Goal: Task Accomplishment & Management: Complete application form

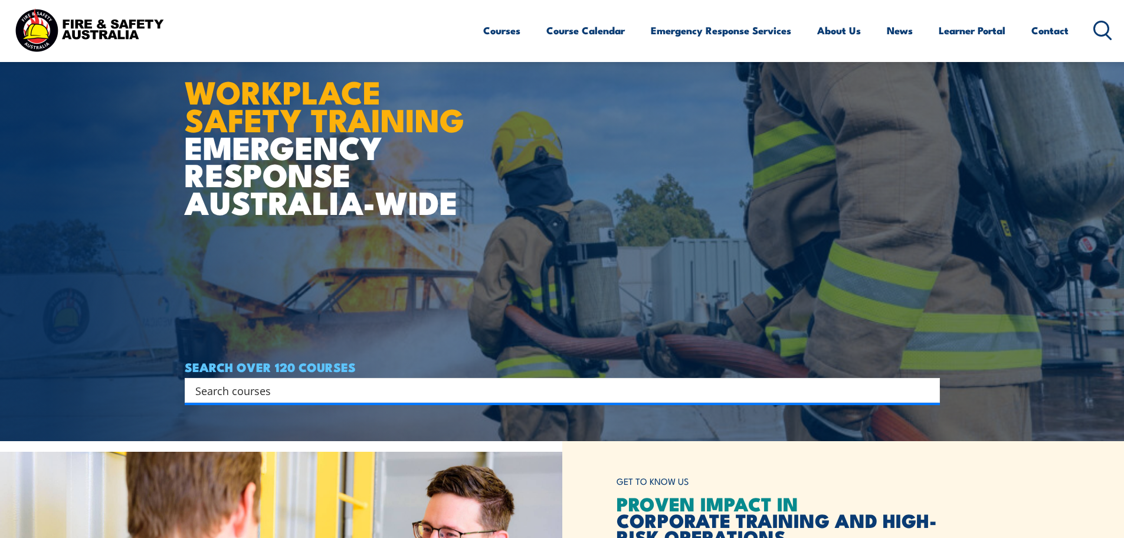
scroll to position [118, 0]
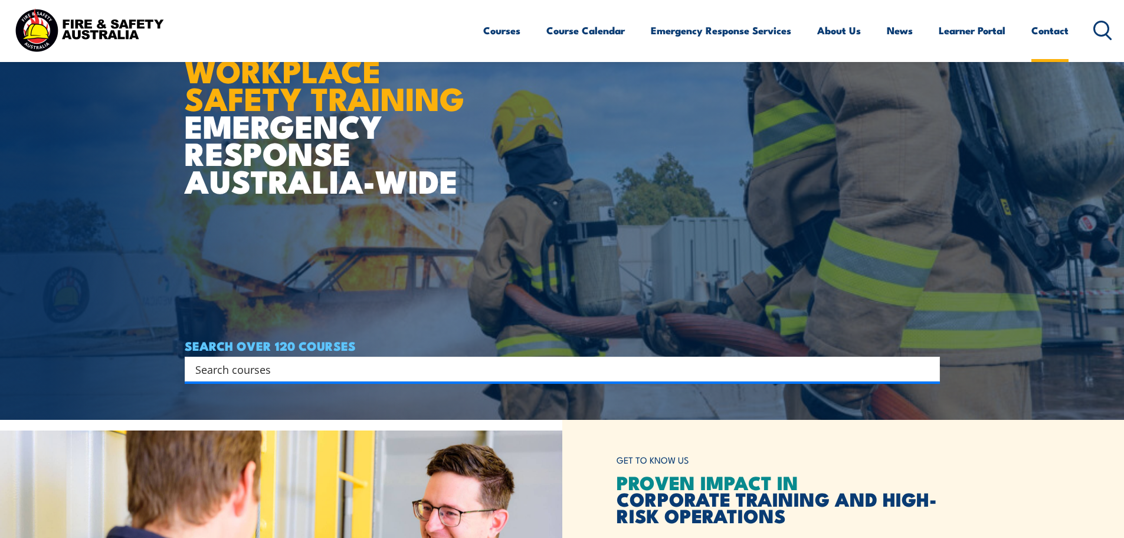
click at [1050, 31] on link "Contact" at bounding box center [1049, 30] width 37 height 31
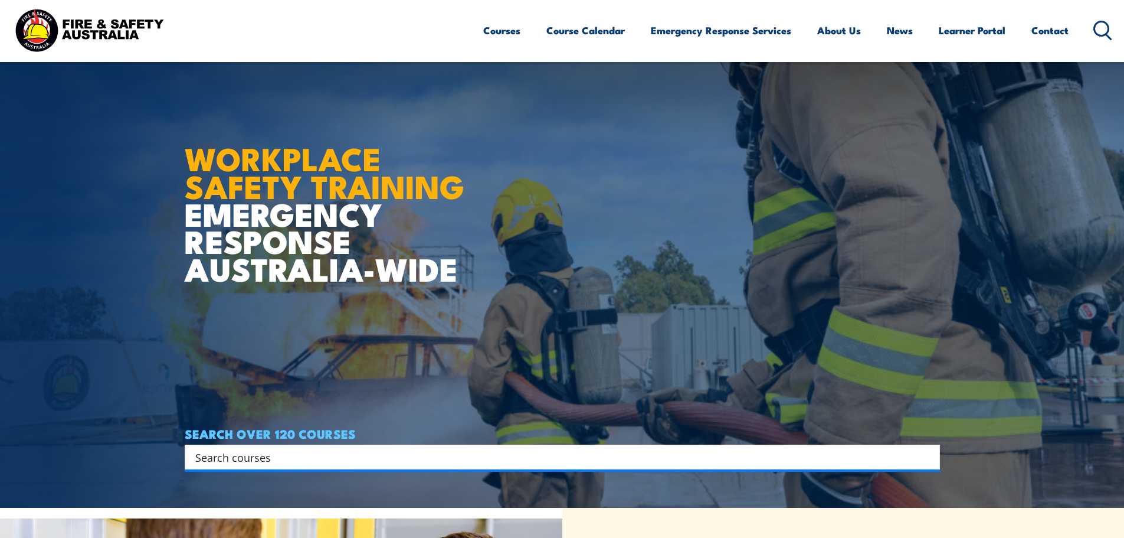
scroll to position [59, 0]
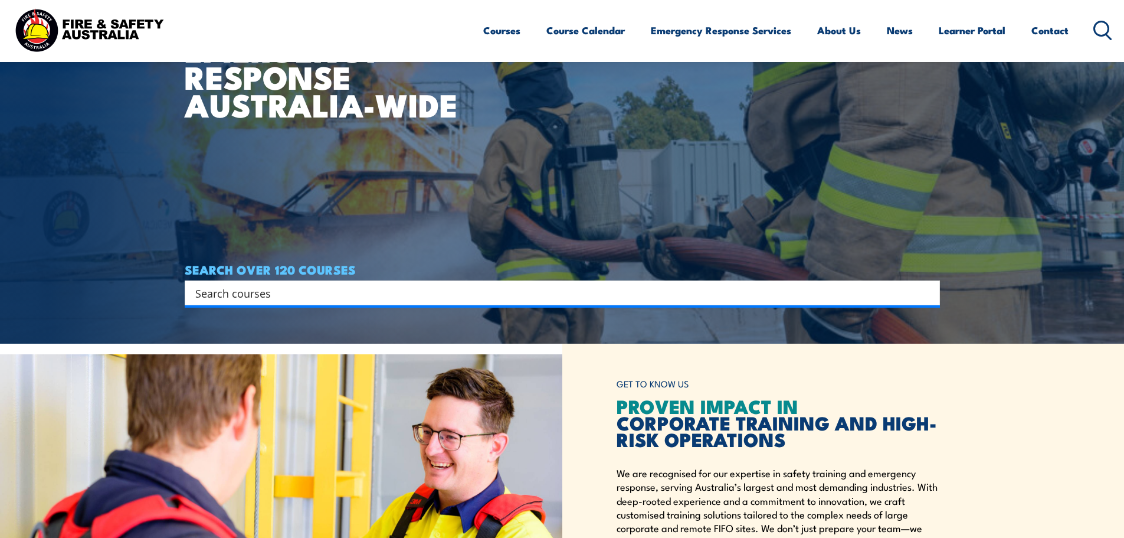
scroll to position [177, 0]
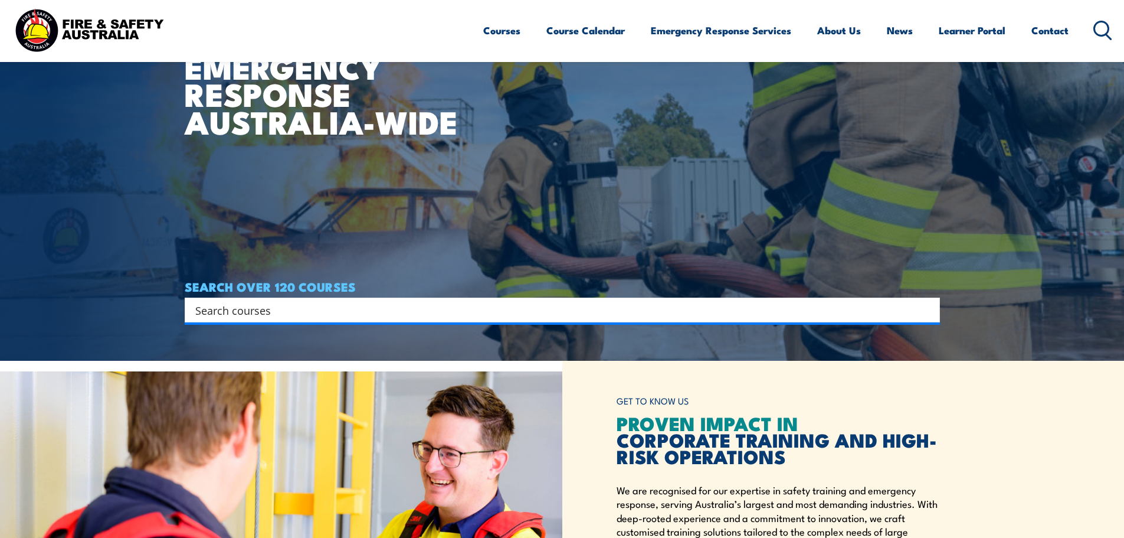
drag, startPoint x: 256, startPoint y: 306, endPoint x: 265, endPoint y: 306, distance: 8.9
click at [257, 306] on input "Search input" at bounding box center [554, 310] width 719 height 18
type input "extinguisher"
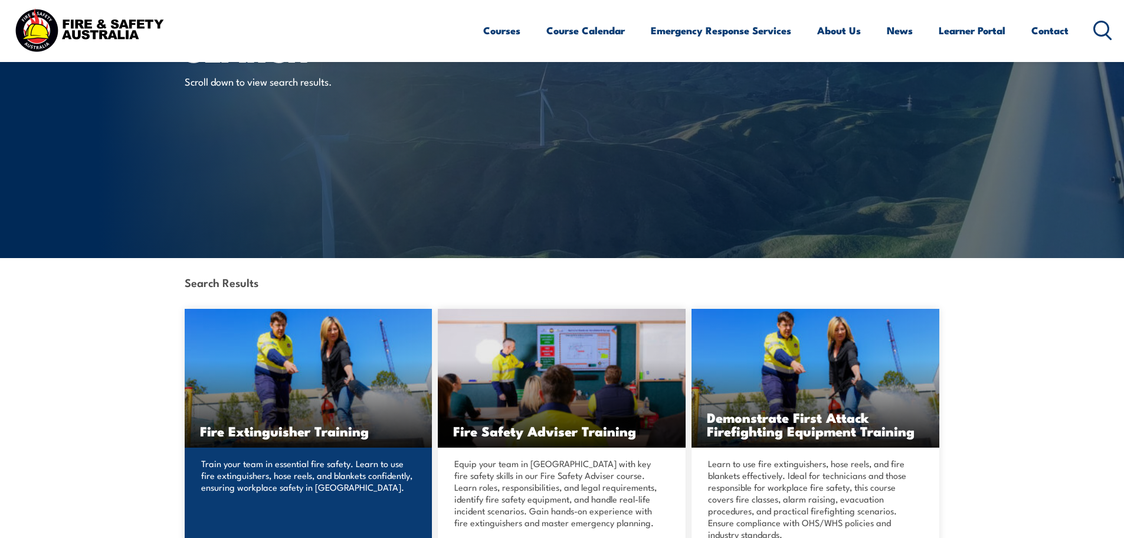
click at [319, 339] on img at bounding box center [309, 378] width 248 height 139
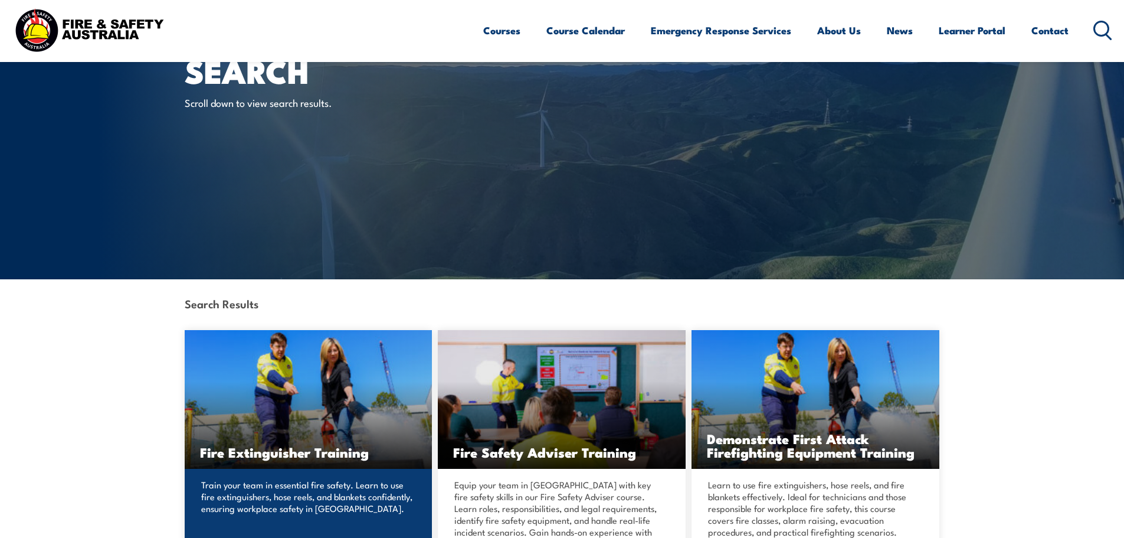
click at [264, 399] on img at bounding box center [309, 399] width 248 height 139
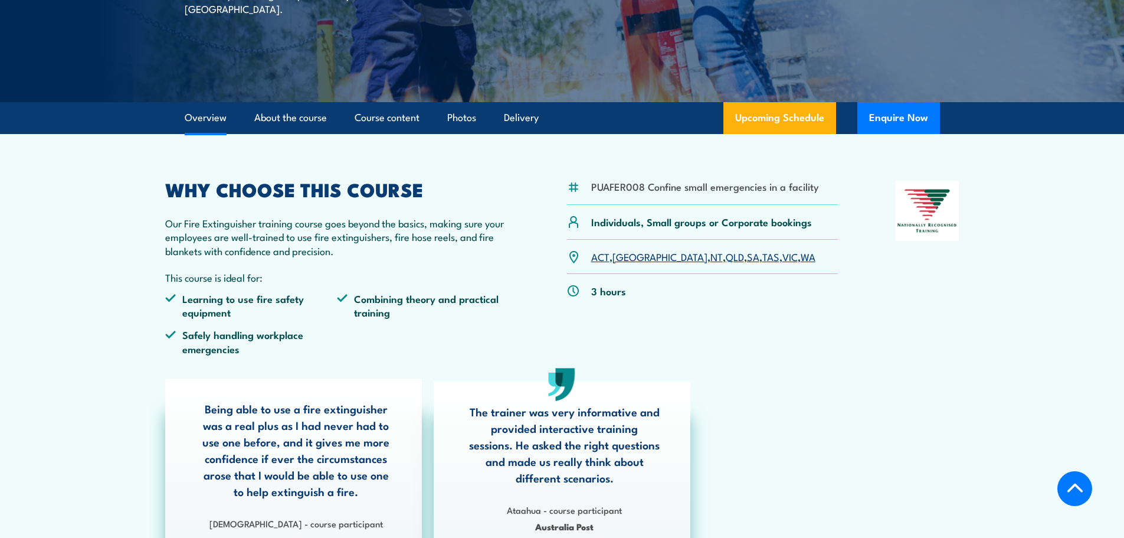
click at [801, 259] on link "WA" at bounding box center [808, 256] width 15 height 14
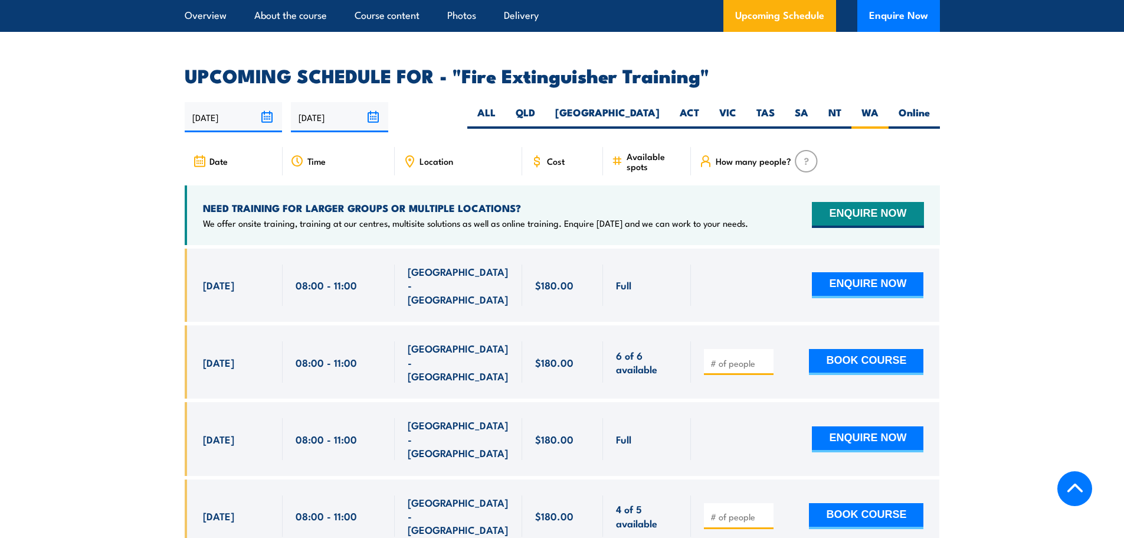
scroll to position [1924, 0]
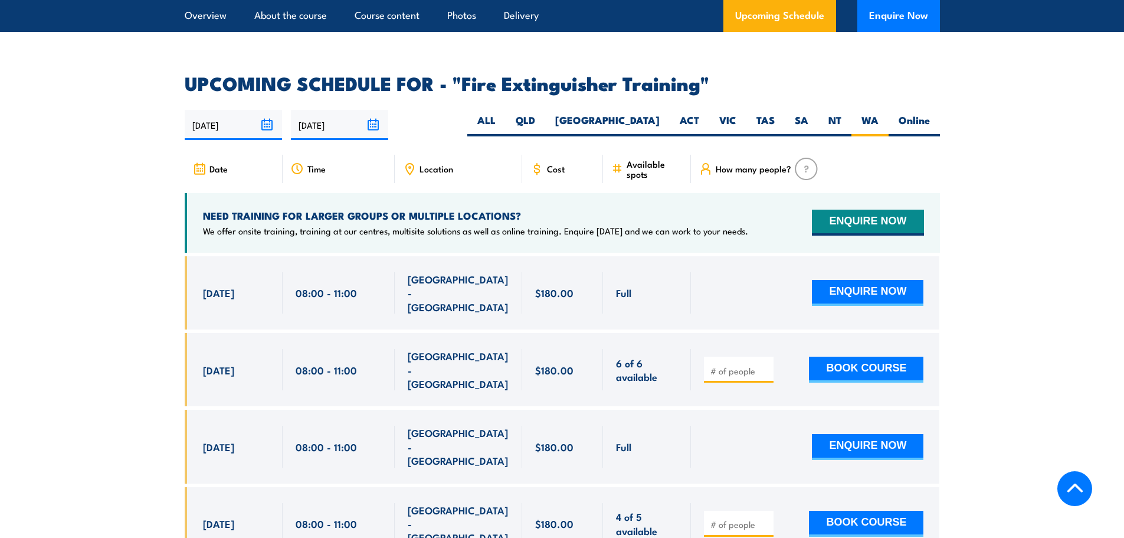
click at [222, 209] on h4 "NEED TRAINING FOR LARGER GROUPS OR MULTIPLE LOCATIONS?" at bounding box center [475, 215] width 545 height 13
click at [103, 155] on section "UPCOMING SCHEDULE FOR - "Fire Extinguisher Training" 20/08/2025 16/02/2026" at bounding box center [562, 402] width 1124 height 657
click at [424, 209] on h4 "NEED TRAINING FOR LARGER GROUPS OR MULTIPLE LOCATIONS?" at bounding box center [475, 215] width 545 height 13
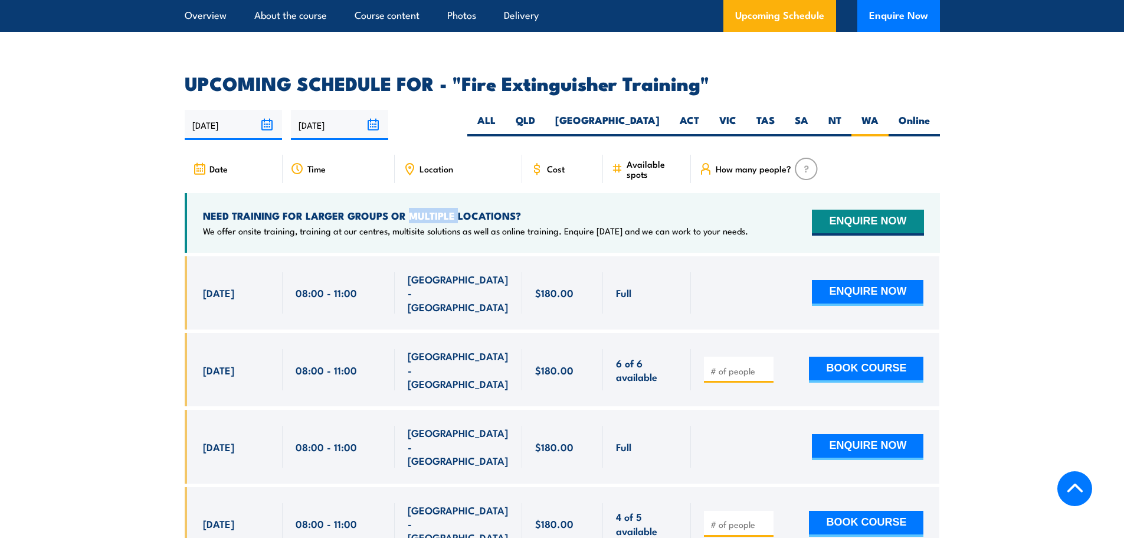
click at [424, 209] on h4 "NEED TRAINING FOR LARGER GROUPS OR MULTIPLE LOCATIONS?" at bounding box center [475, 215] width 545 height 13
click at [375, 225] on p "We offer onsite training, training at our centres, multisite solutions as well …" at bounding box center [475, 231] width 545 height 12
click at [866, 209] on button "ENQUIRE NOW" at bounding box center [868, 222] width 112 height 26
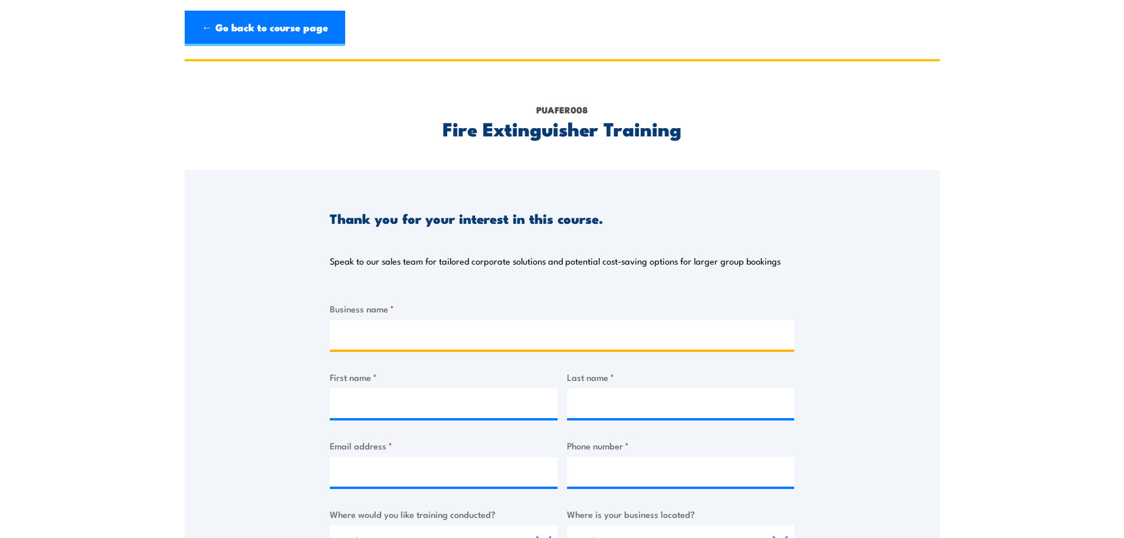
click at [401, 327] on input "Business name *" at bounding box center [562, 335] width 464 height 30
type input "c"
type input "costco casuarina"
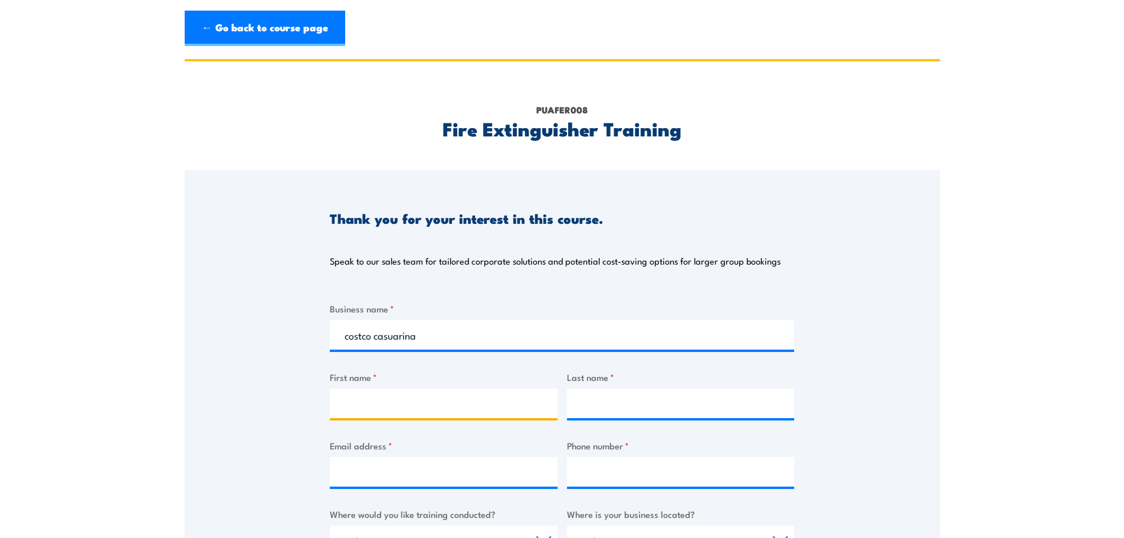
drag, startPoint x: 403, startPoint y: 406, endPoint x: 430, endPoint y: 418, distance: 29.6
click at [404, 407] on input "First name *" at bounding box center [444, 403] width 228 height 30
type input "minh"
type input "le"
type input "[EMAIL_ADDRESS][DOMAIN_NAME]"
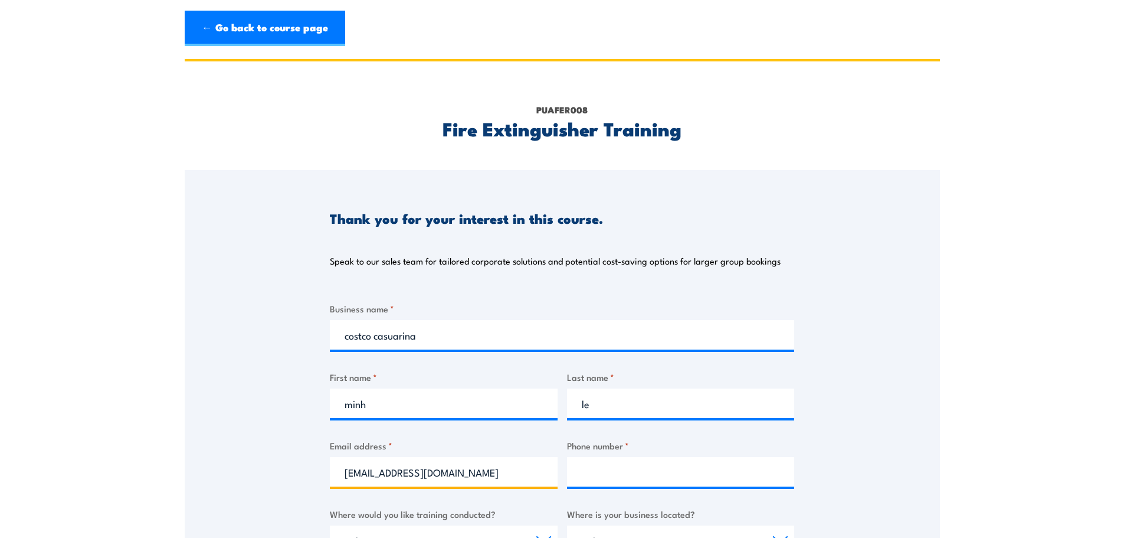
type input "0412369013"
select select "WA"
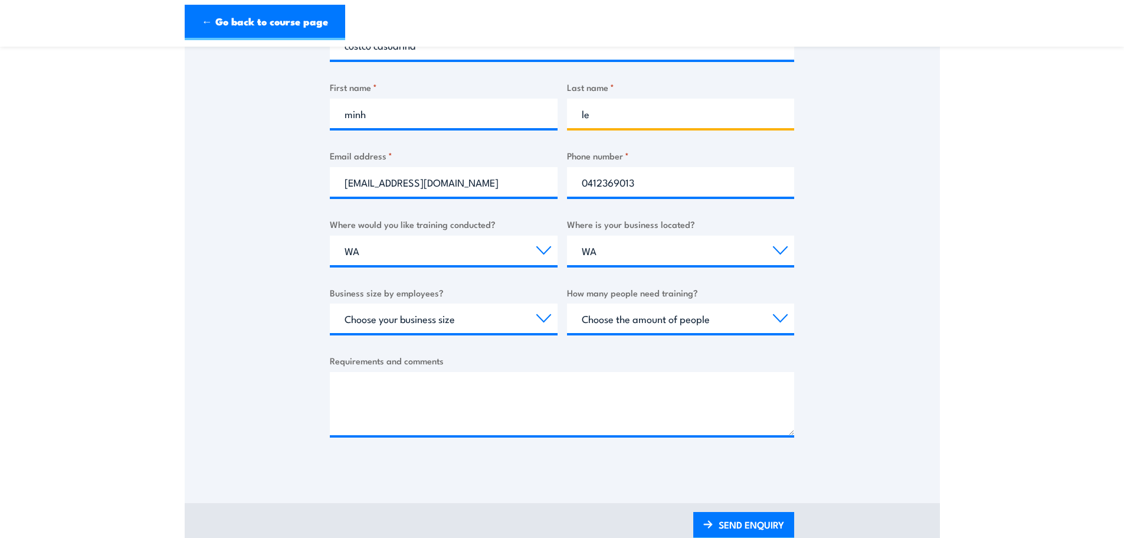
scroll to position [295, 0]
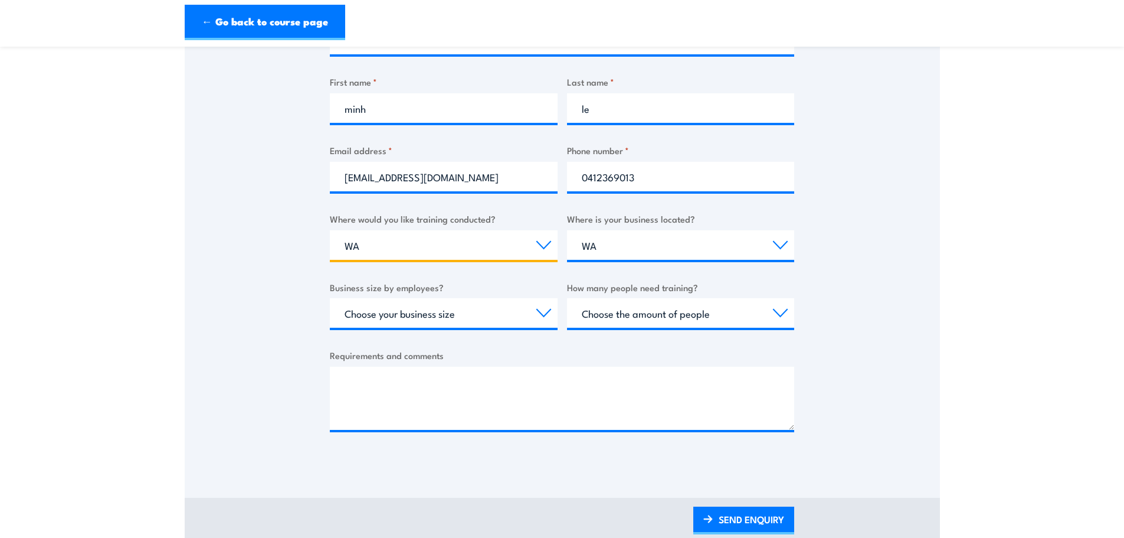
click at [405, 257] on select "Select a state or territory Nationally - multiple locations [GEOGRAPHIC_DATA] […" at bounding box center [444, 245] width 228 height 30
drag, startPoint x: 391, startPoint y: 250, endPoint x: 398, endPoint y: 250, distance: 7.7
click at [391, 250] on select "Select a state or territory Nationally - multiple locations [GEOGRAPHIC_DATA] […" at bounding box center [444, 245] width 228 height 30
click at [677, 219] on label "Where is your business located?" at bounding box center [681, 219] width 228 height 14
click at [677, 230] on select "Select a state or territory [GEOGRAPHIC_DATA] [GEOGRAPHIC_DATA] [GEOGRAPHIC_DAT…" at bounding box center [681, 245] width 228 height 30
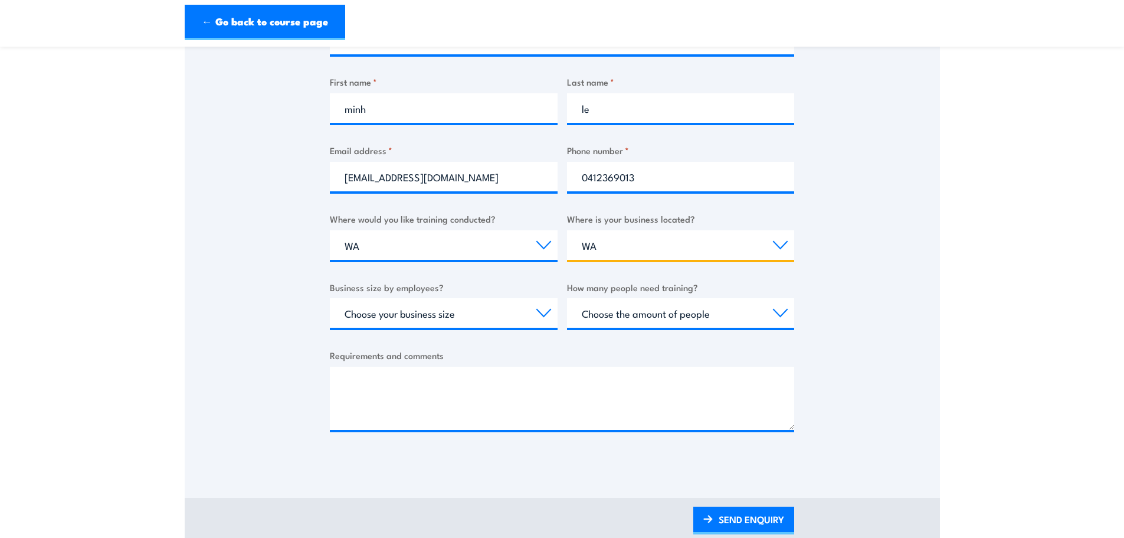
click at [617, 250] on select "Select a state or territory [GEOGRAPHIC_DATA] [GEOGRAPHIC_DATA] [GEOGRAPHIC_DAT…" at bounding box center [681, 245] width 228 height 30
click at [631, 247] on select "Select a state or territory [GEOGRAPHIC_DATA] [GEOGRAPHIC_DATA] [GEOGRAPHIC_DAT…" at bounding box center [681, 245] width 228 height 30
click at [439, 317] on select "Choose your business size 1 to 19 20 to 199 200+" at bounding box center [444, 313] width 228 height 30
select select "200+"
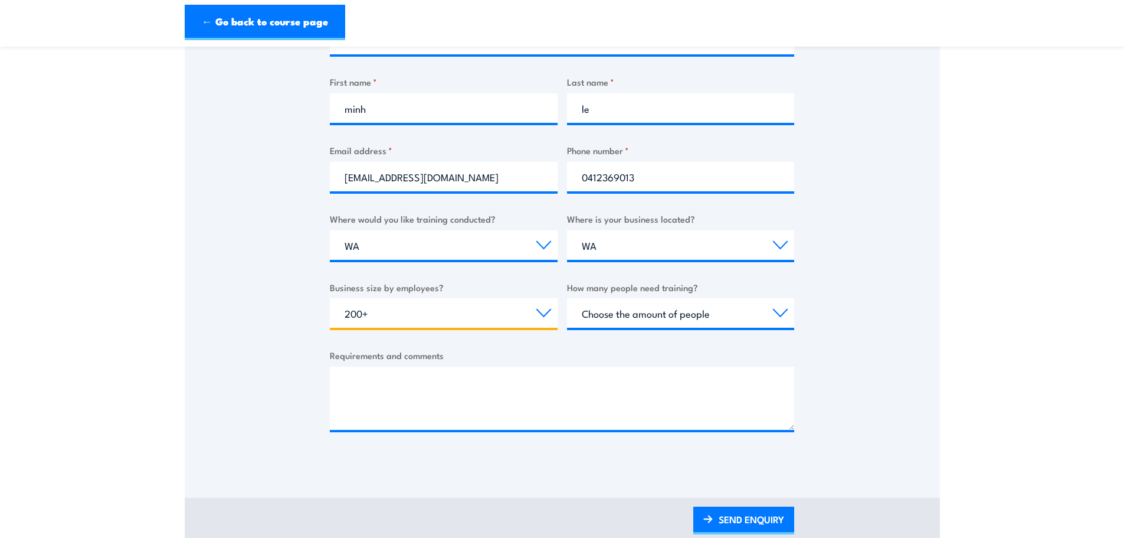
click at [330, 298] on select "Choose your business size 1 to 19 20 to 199 200+" at bounding box center [444, 313] width 228 height 30
click at [220, 334] on div "Thank you for your interest in this course. Speak to our sales team for tailore…" at bounding box center [562, 169] width 755 height 589
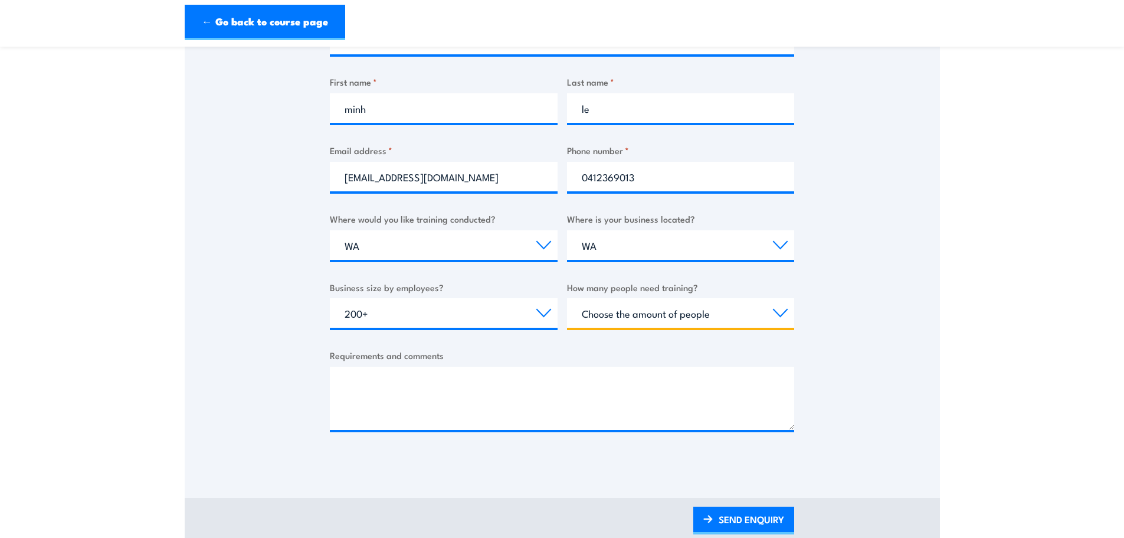
click at [669, 319] on select "Choose the amount of people 1 to 4 5 to 19 20+" at bounding box center [681, 313] width 228 height 30
select select "5 to 19"
click at [567, 298] on select "Choose the amount of people 1 to 4 5 to 19 20+" at bounding box center [681, 313] width 228 height 30
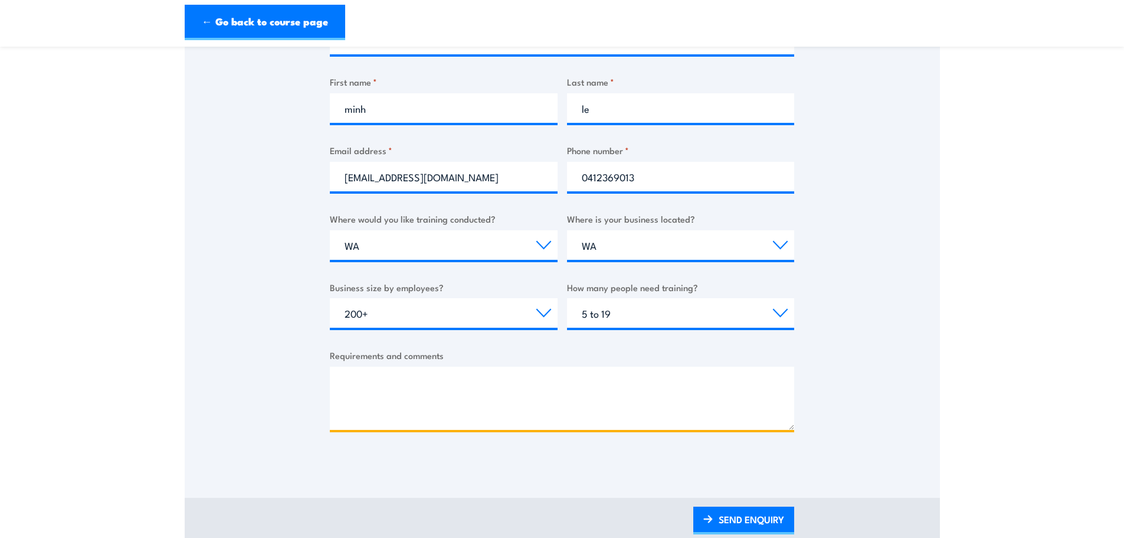
click at [549, 422] on textarea "Requirements and comments" at bounding box center [562, 397] width 464 height 63
drag, startPoint x: 398, startPoint y: 405, endPoint x: 392, endPoint y: 409, distance: 7.2
click at [398, 406] on textarea "Requirements and comments" at bounding box center [562, 397] width 464 height 63
type textarea "l"
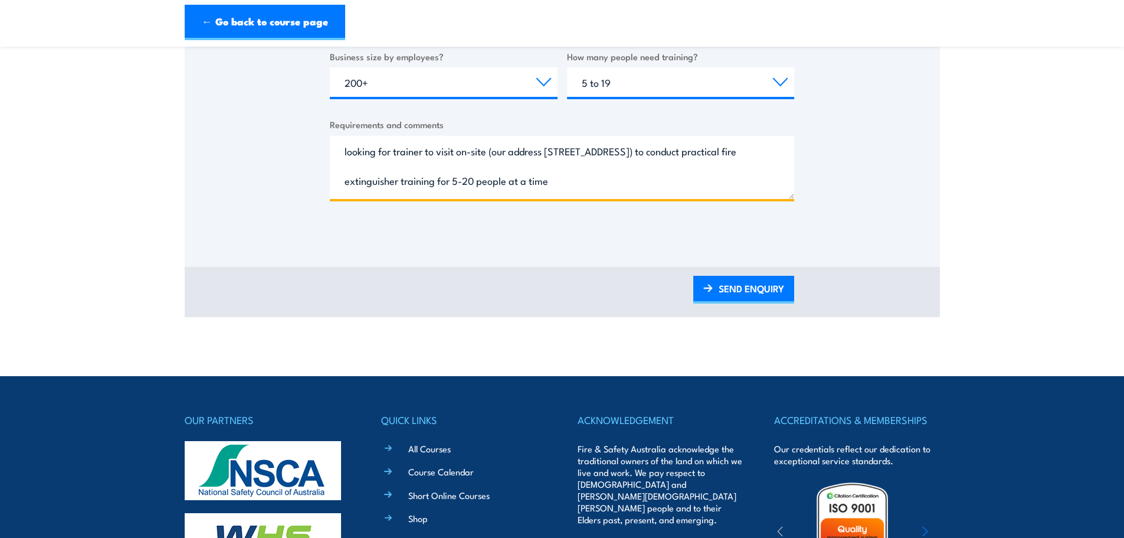
scroll to position [531, 0]
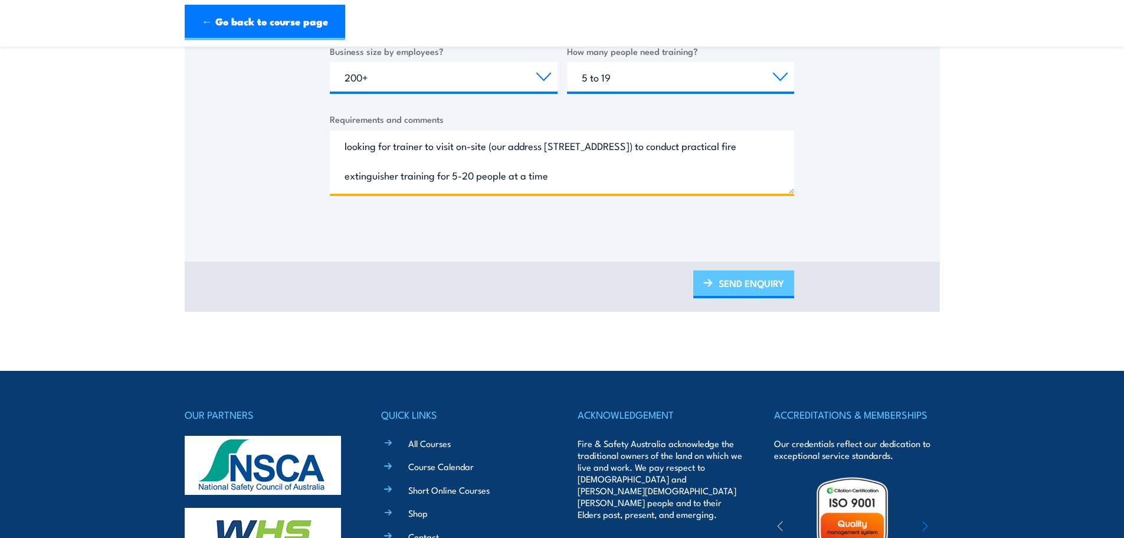
type textarea "looking for trainer to visit on-site (our address 137 market street, casuarina …"
click at [760, 286] on link "SEND ENQUIRY" at bounding box center [743, 284] width 101 height 28
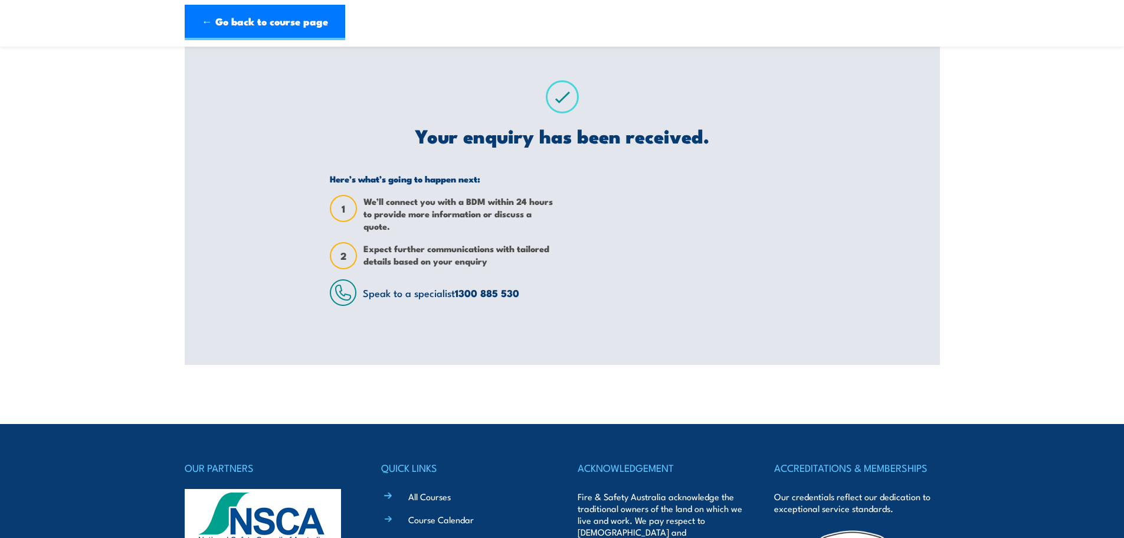
scroll to position [59, 0]
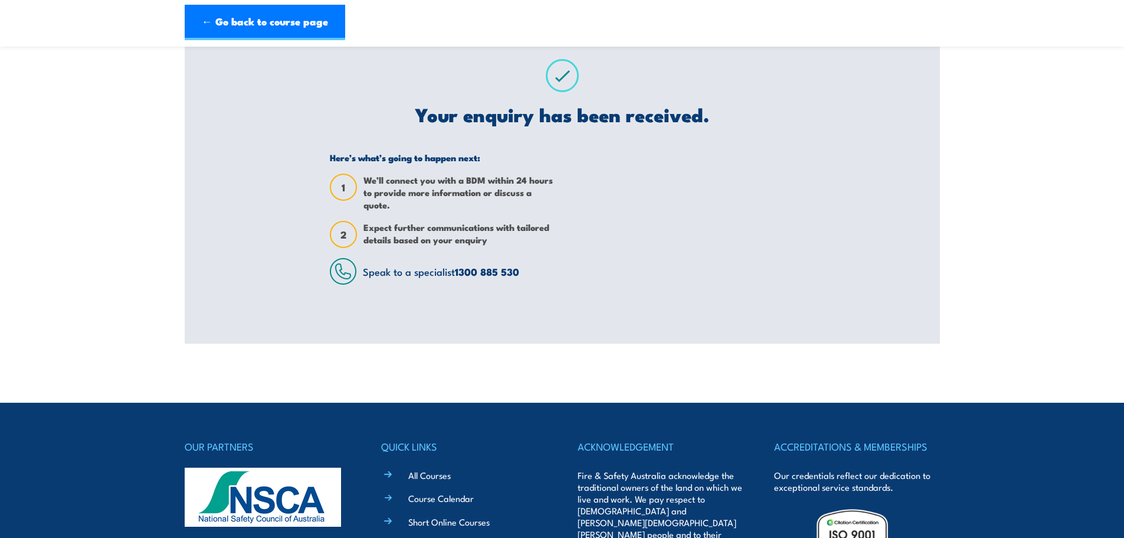
click at [434, 184] on span "We’ll connect you with a BDM within 24 hours to provide more information or dis…" at bounding box center [458, 191] width 190 height 37
click at [475, 202] on span "We’ll connect you with a BDM within 24 hours to provide more information or dis…" at bounding box center [458, 191] width 190 height 37
click at [497, 318] on div "Your enquiry has been received. Here’s what’s going to happen next: 1 We’ll con…" at bounding box center [562, 171] width 493 height 343
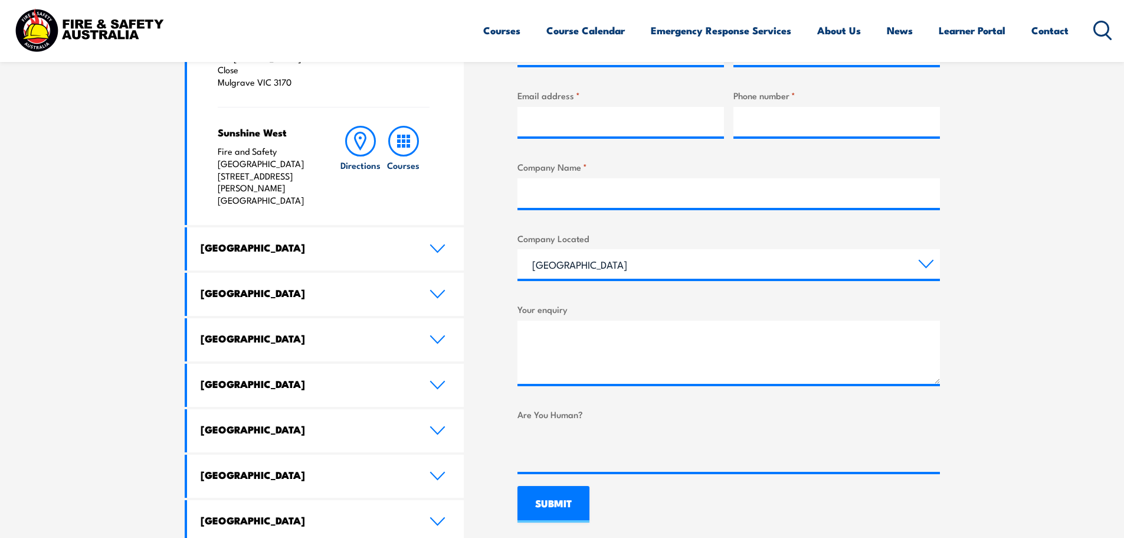
scroll to position [531, 0]
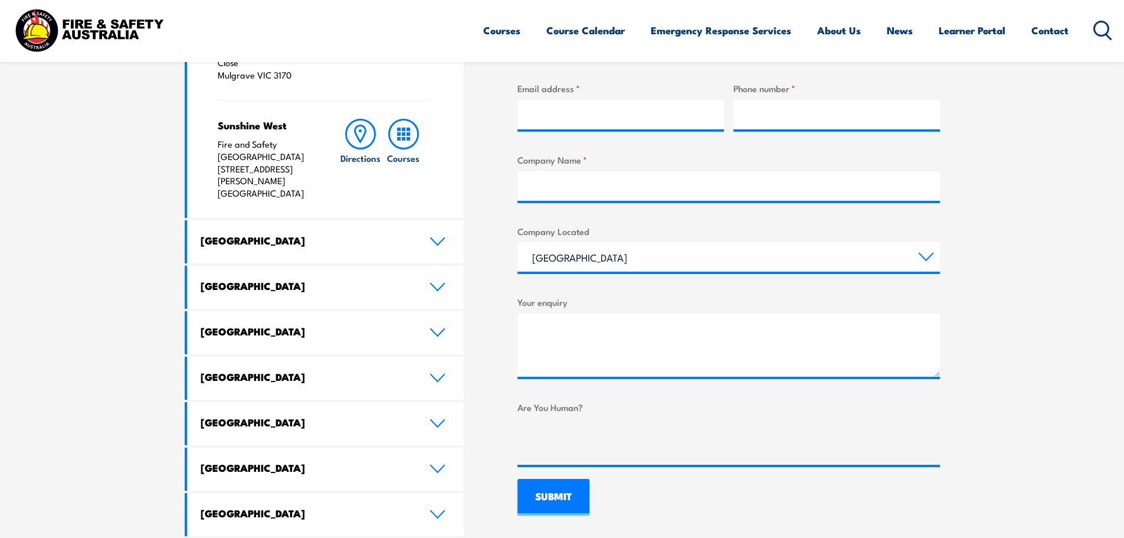
click at [401, 325] on h4 "[GEOGRAPHIC_DATA]" at bounding box center [306, 331] width 211 height 13
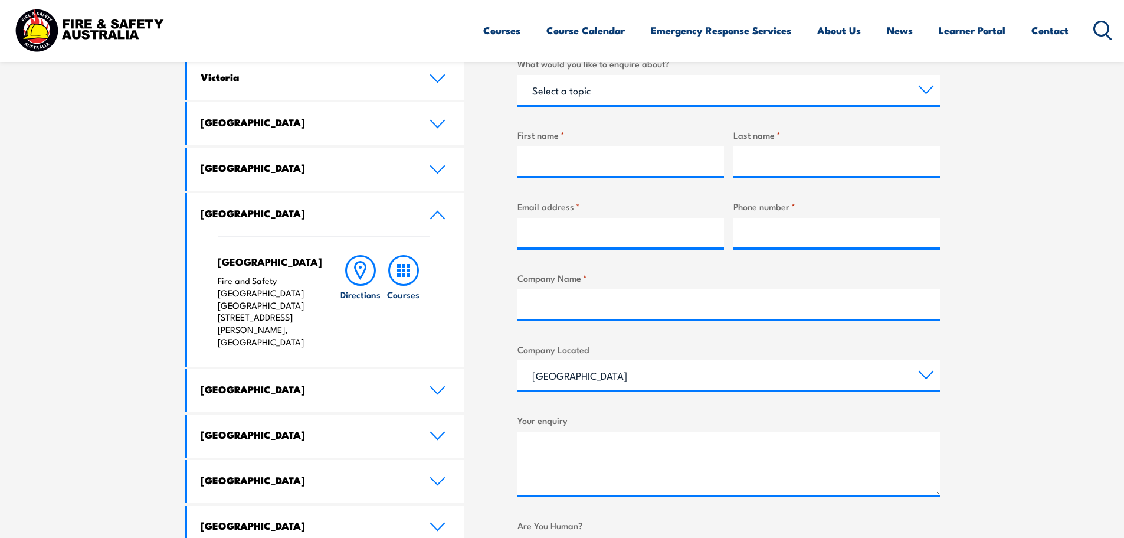
scroll to position [295, 0]
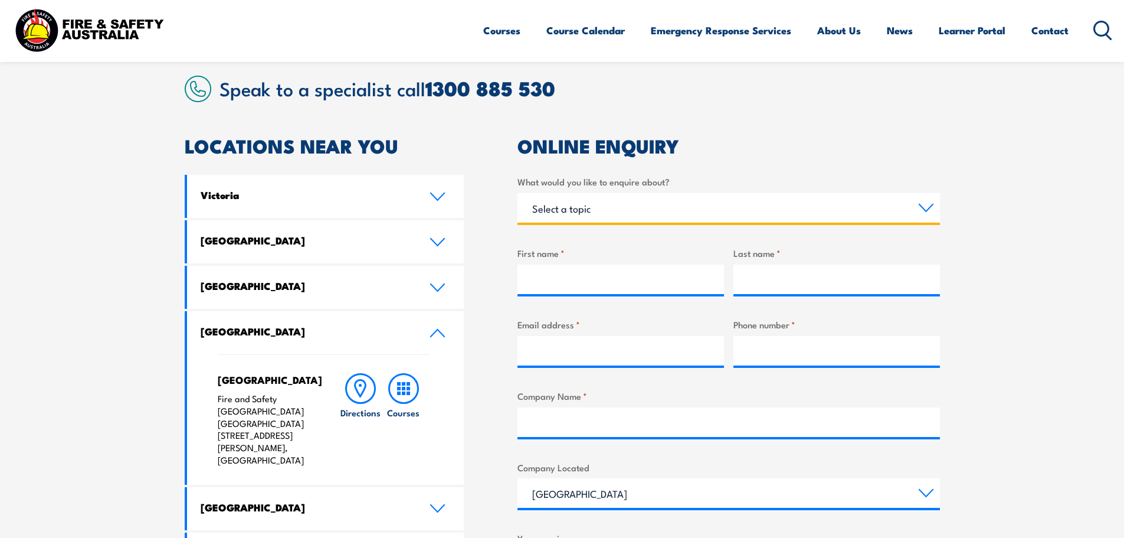
click at [598, 212] on select "Select a topic Training Emergency Response Services General Enquiry" at bounding box center [728, 208] width 422 height 30
select select "Training"
click at [517, 193] on select "Select a topic Training Emergency Response Services General Enquiry" at bounding box center [728, 208] width 422 height 30
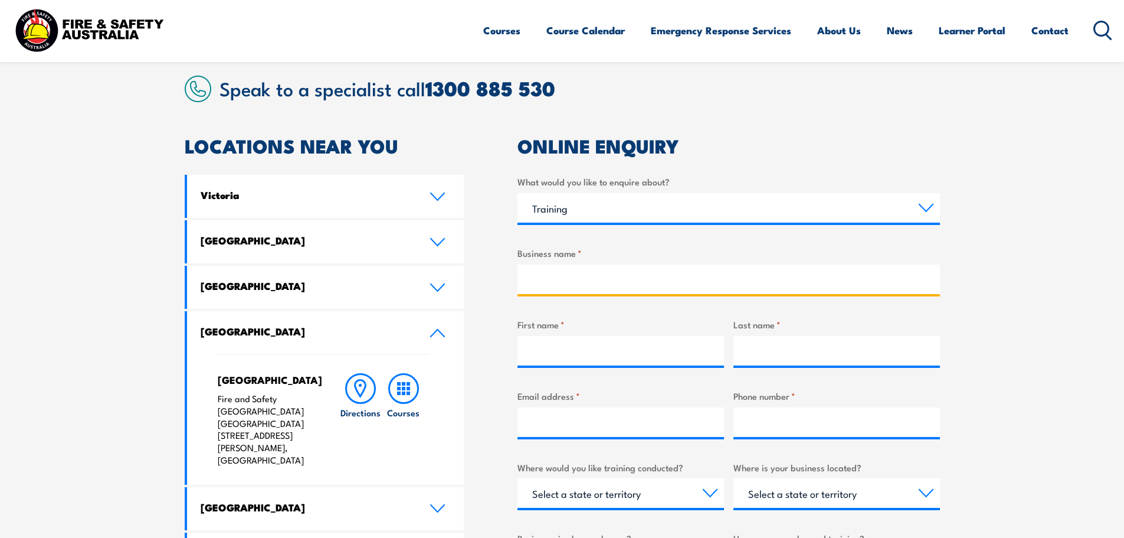
click at [571, 290] on input "Business name *" at bounding box center [728, 279] width 422 height 30
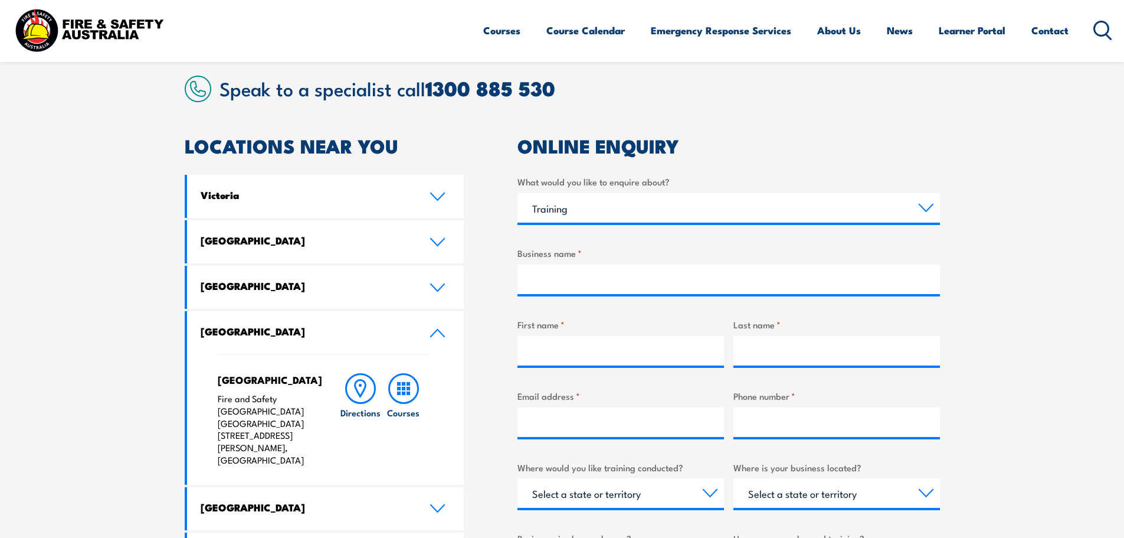
drag, startPoint x: 85, startPoint y: 251, endPoint x: 91, endPoint y: 257, distance: 8.8
click at [85, 251] on section "Speak to a specialist call [PHONE_NUMBER] LOCATIONS NEAR [GEOGRAPHIC_DATA] [GEO…" at bounding box center [562, 449] width 1124 height 812
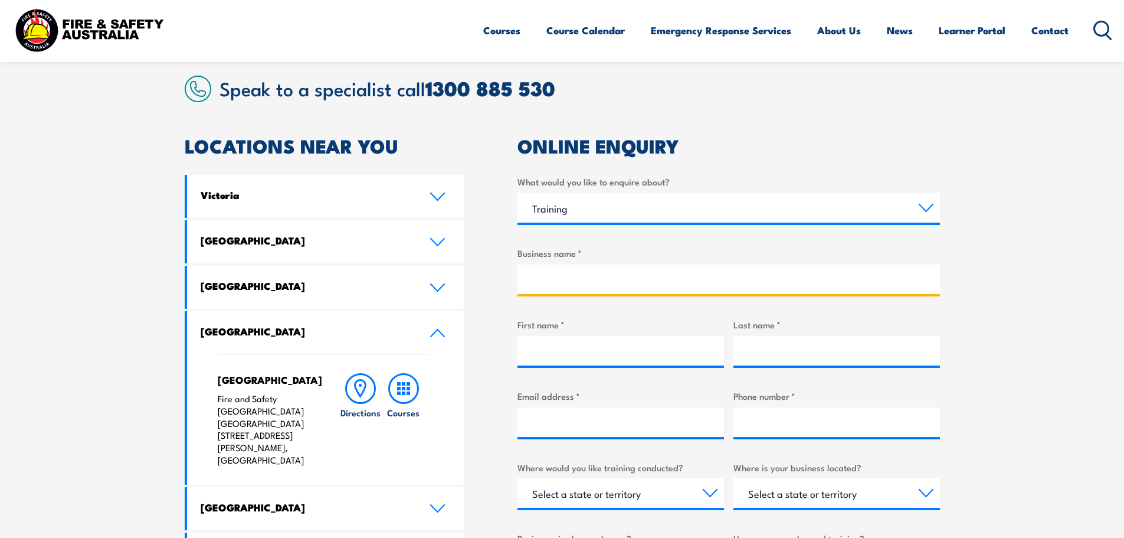
click at [570, 283] on input "Business name *" at bounding box center [728, 279] width 422 height 30
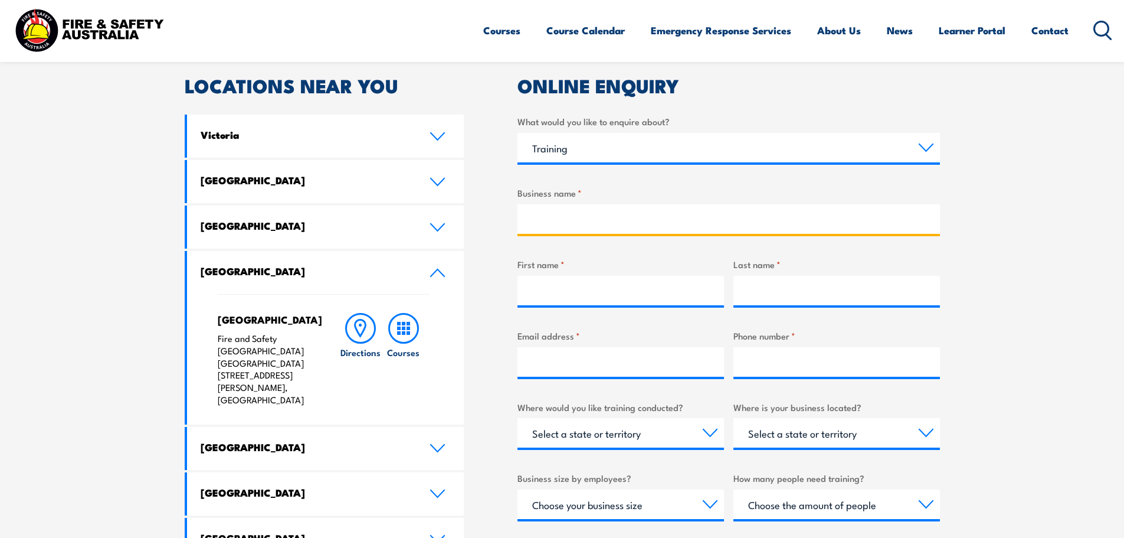
scroll to position [413, 0]
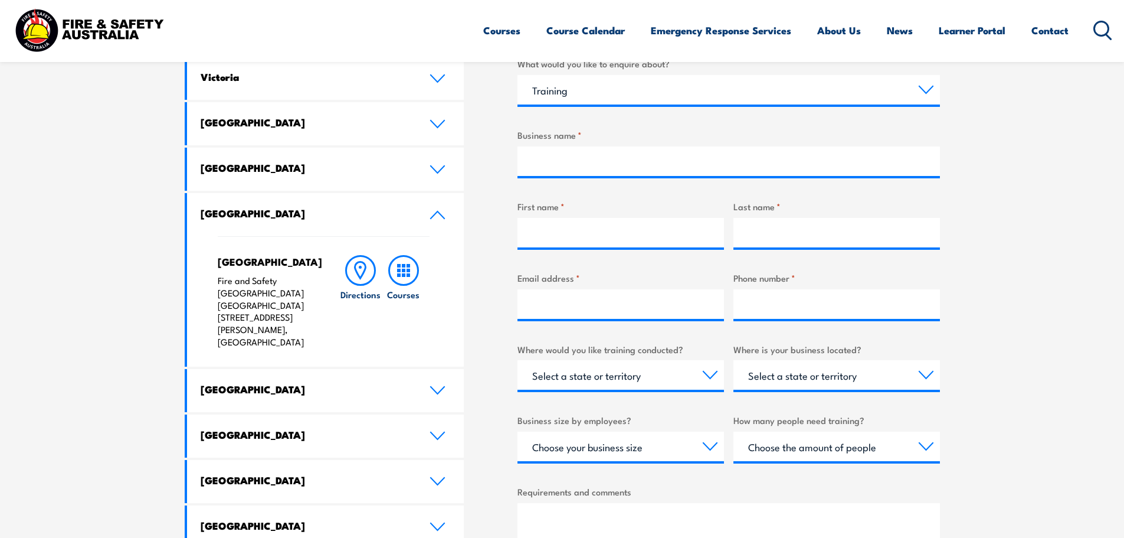
click at [1048, 339] on section "Speak to a specialist call [PHONE_NUMBER] LOCATIONS NEAR [GEOGRAPHIC_DATA] [GEO…" at bounding box center [562, 331] width 1124 height 812
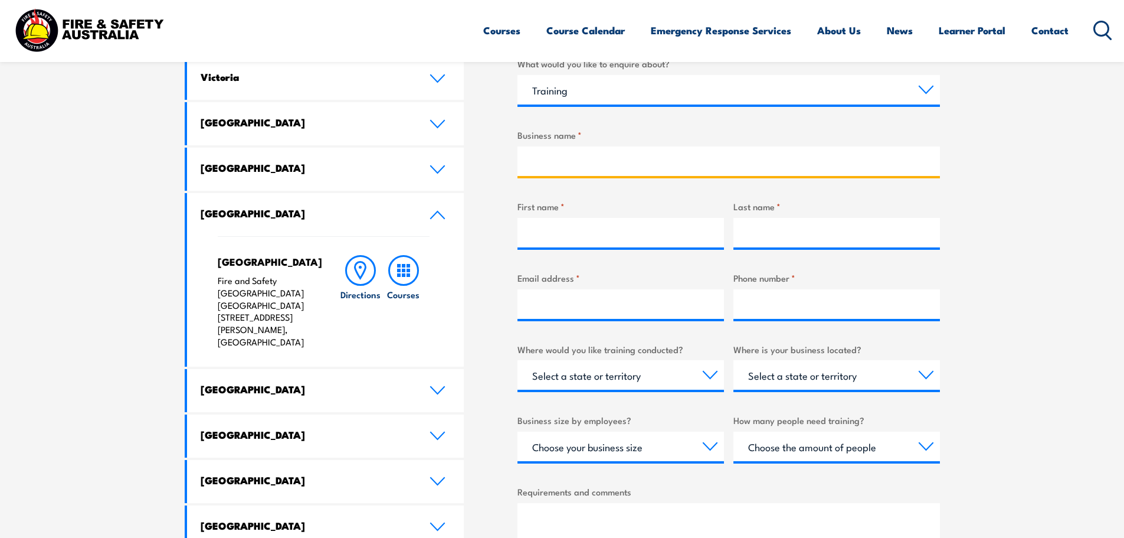
click at [616, 159] on input "Business name *" at bounding box center [728, 161] width 422 height 30
type input "costco casuarina"
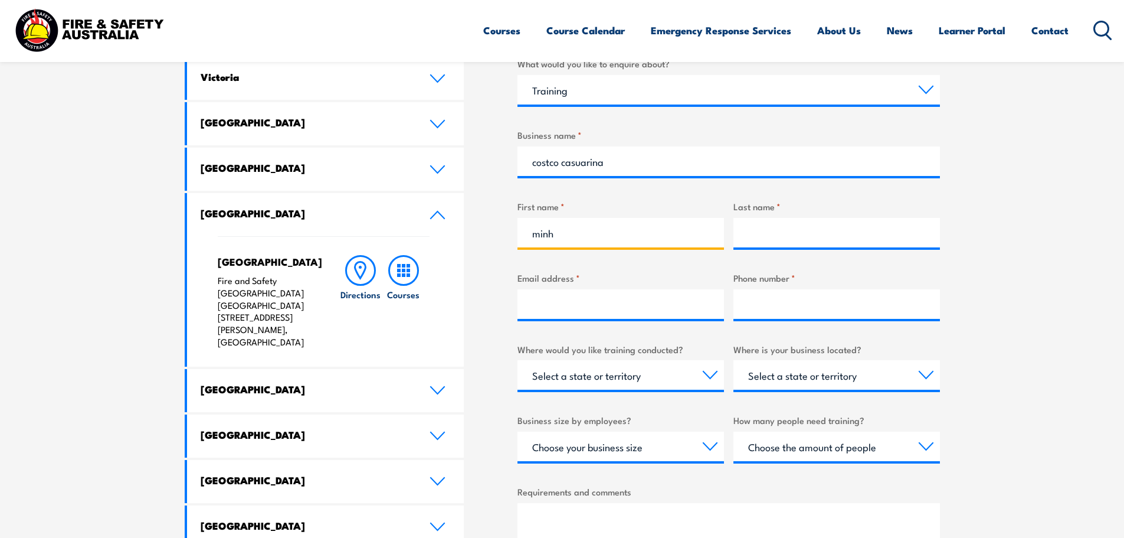
type input "minh"
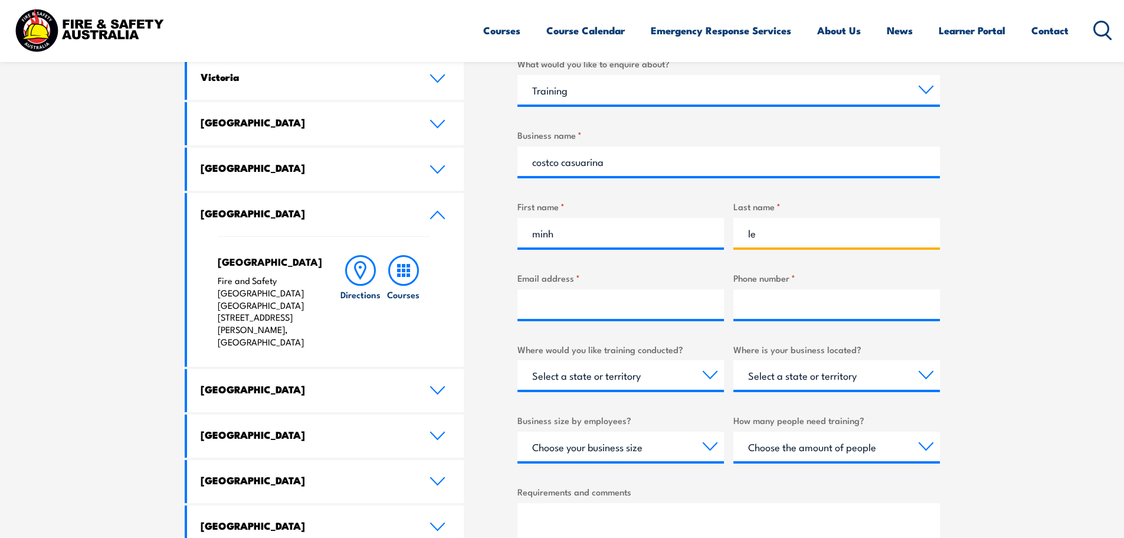
type input "le"
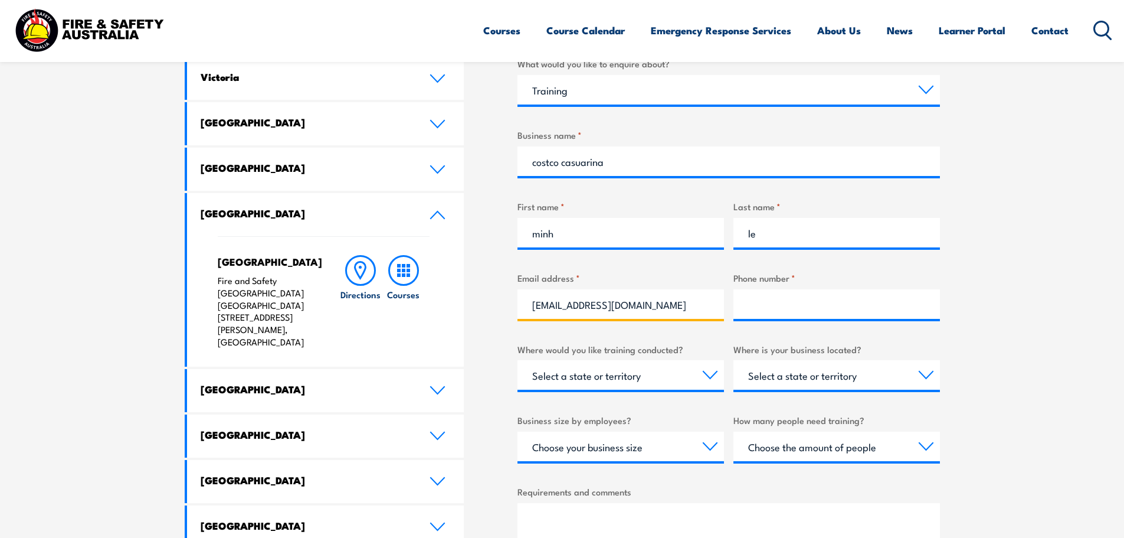
type input "[EMAIL_ADDRESS][DOMAIN_NAME]"
type input "0412369013"
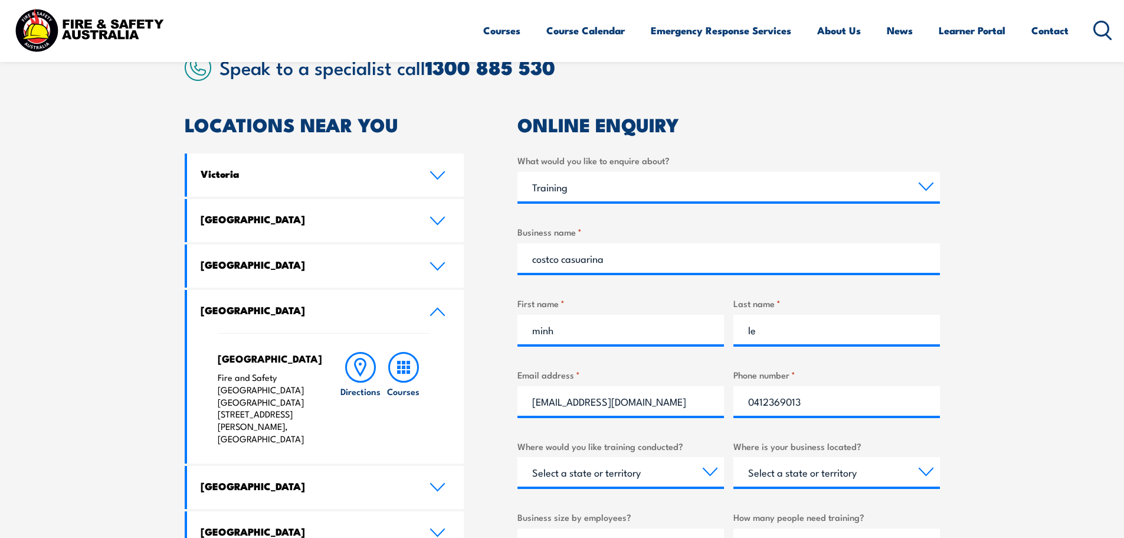
scroll to position [295, 0]
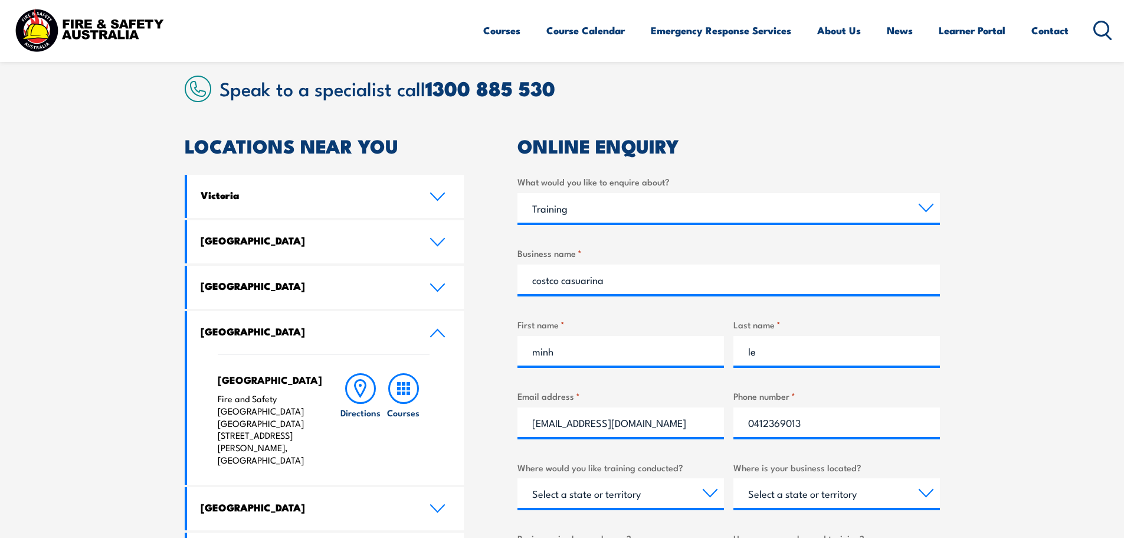
click at [648, 444] on div "What would you like to enquire about? Select a topic Training Emergency Respons…" at bounding box center [728, 473] width 422 height 597
drag, startPoint x: 648, startPoint y: 446, endPoint x: 649, endPoint y: 502, distance: 55.5
click at [651, 497] on select "Select a state or territory Nationally - multiple locations [GEOGRAPHIC_DATA] […" at bounding box center [620, 493] width 207 height 30
select select "WA"
click at [517, 478] on select "Select a state or territory Nationally - multiple locations [GEOGRAPHIC_DATA] […" at bounding box center [620, 493] width 207 height 30
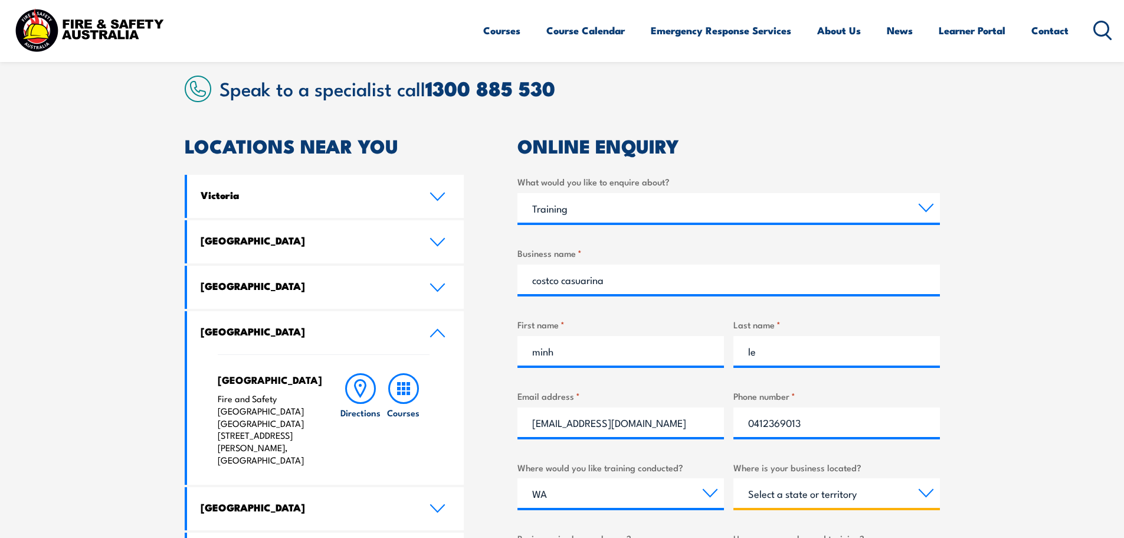
drag, startPoint x: 826, startPoint y: 481, endPoint x: 831, endPoint y: 489, distance: 8.9
click at [826, 481] on select "Select a state or territory [GEOGRAPHIC_DATA] [GEOGRAPHIC_DATA] [GEOGRAPHIC_DAT…" at bounding box center [836, 493] width 207 height 30
select select "WA"
click at [733, 478] on select "Select a state or territory [GEOGRAPHIC_DATA] [GEOGRAPHIC_DATA] [GEOGRAPHIC_DAT…" at bounding box center [836, 493] width 207 height 30
click at [985, 434] on section "Speak to a specialist call [PHONE_NUMBER] LOCATIONS NEAR [GEOGRAPHIC_DATA] [GEO…" at bounding box center [562, 449] width 1124 height 812
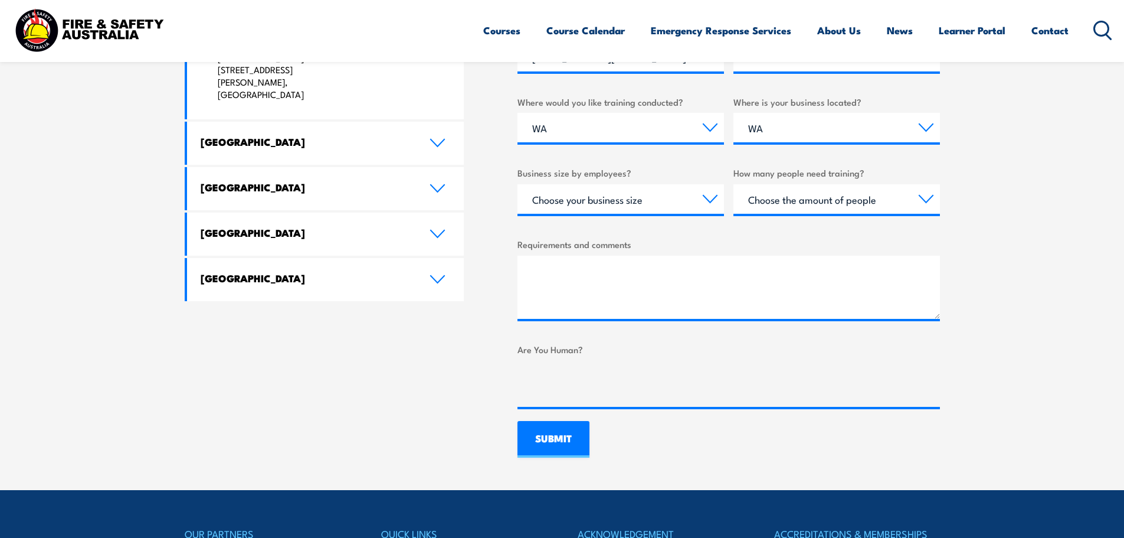
scroll to position [708, 0]
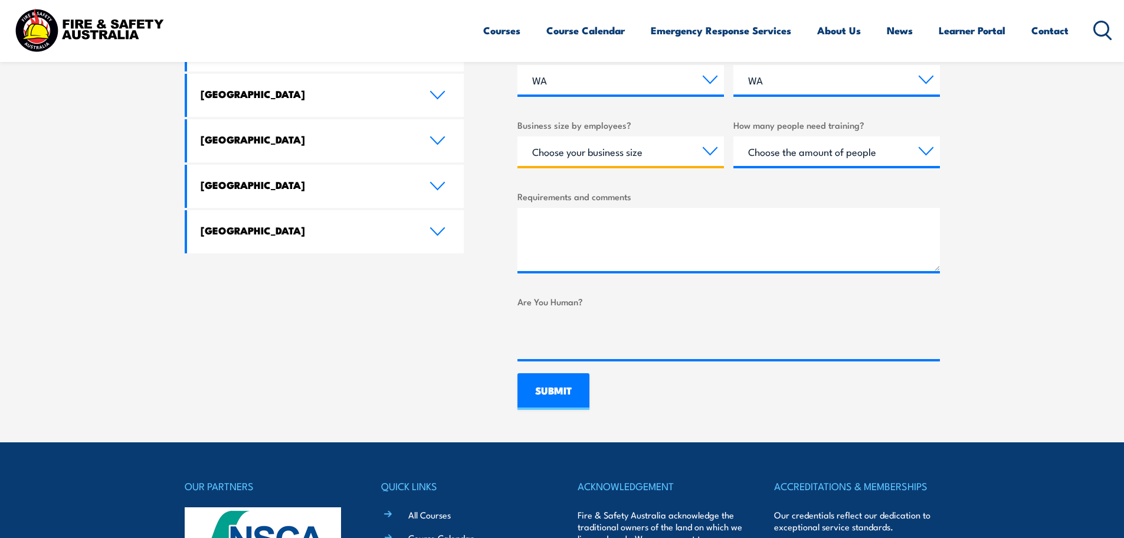
click at [610, 155] on select "Choose your business size 1 to 19 20 to 199 200+" at bounding box center [620, 151] width 207 height 30
select select "1 to 19"
click at [517, 136] on select "Choose your business size 1 to 19 20 to 199 200+" at bounding box center [620, 151] width 207 height 30
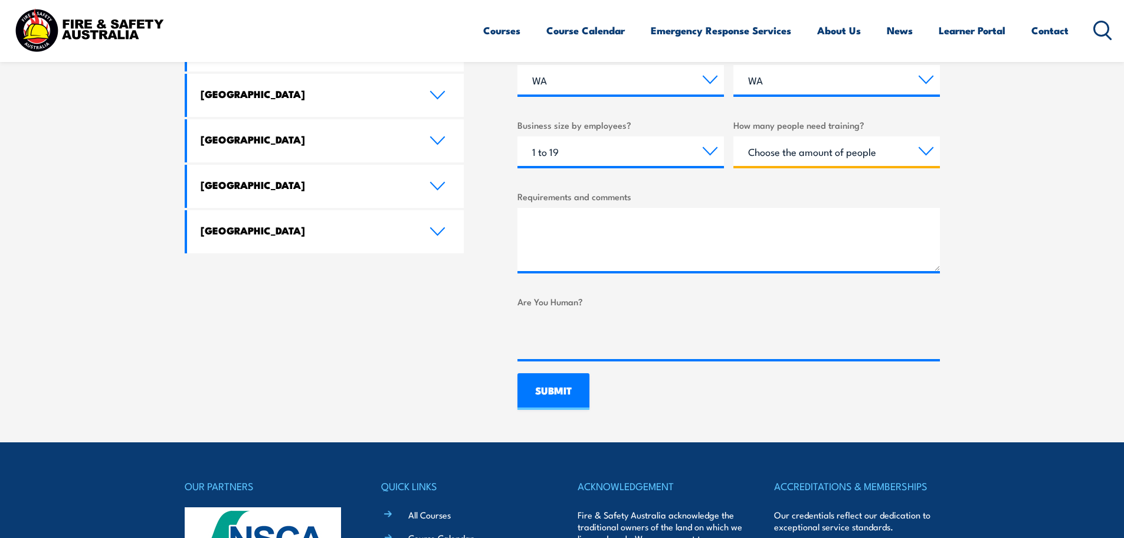
drag, startPoint x: 816, startPoint y: 150, endPoint x: 804, endPoint y: 161, distance: 16.3
click at [816, 150] on select "Choose the amount of people 1 to 4 5 to 19 20+" at bounding box center [836, 151] width 207 height 30
select select "5 to 19"
click at [733, 136] on select "Choose the amount of people 1 to 4 5 to 19 20+" at bounding box center [836, 151] width 207 height 30
click at [979, 179] on section "Speak to a specialist call [PHONE_NUMBER] LOCATIONS NEAR [GEOGRAPHIC_DATA] [GEO…" at bounding box center [562, 36] width 1124 height 812
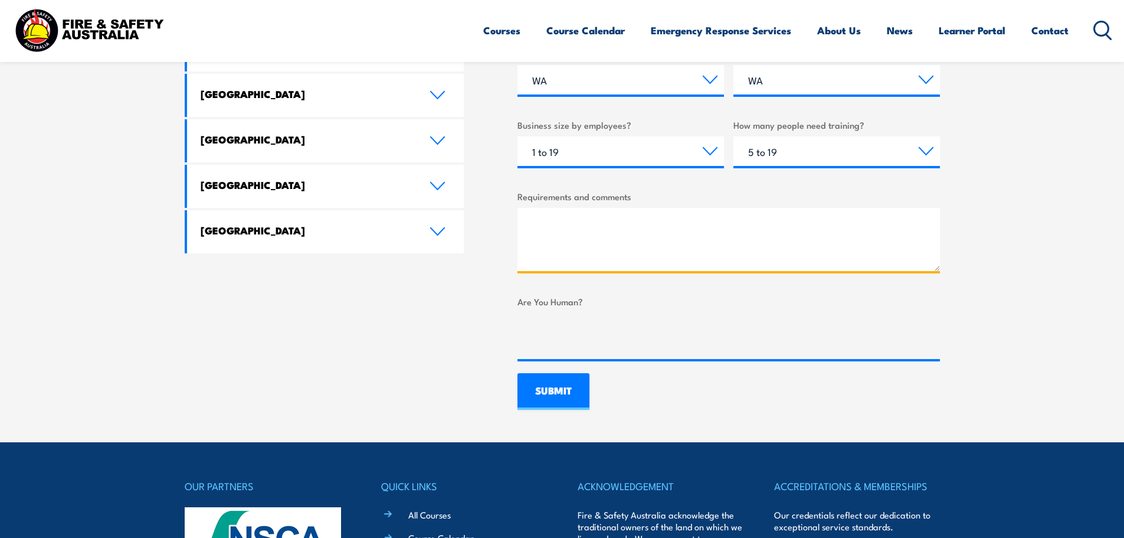
click at [699, 254] on textarea "Requirements and comments" at bounding box center [728, 239] width 422 height 63
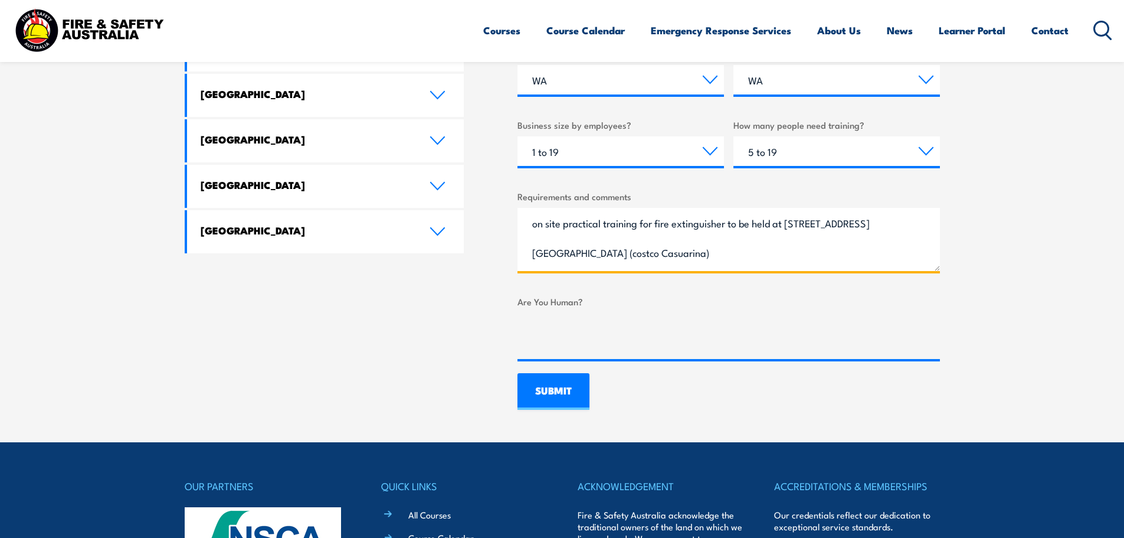
click at [921, 234] on textarea "on site practical training for fire extinguisher to be held at [STREET_ADDRESS]…" at bounding box center [728, 239] width 422 height 63
click at [577, 253] on textarea "on site practical training for fire extinguisher to be held at [STREET_ADDRESS]…" at bounding box center [728, 239] width 422 height 63
click at [680, 250] on textarea "on site practical training for fire extinguisher to be held at [STREET_ADDRESS]…" at bounding box center [728, 239] width 422 height 63
type textarea "querying on site practical training for fire extinguisher to be held at [STREET…"
click at [363, 318] on div "LOCATIONS NEAR YOU [GEOGRAPHIC_DATA][PERSON_NAME] Fire & Safety [GEOGRAPHIC_DAT…" at bounding box center [325, 67] width 280 height 686
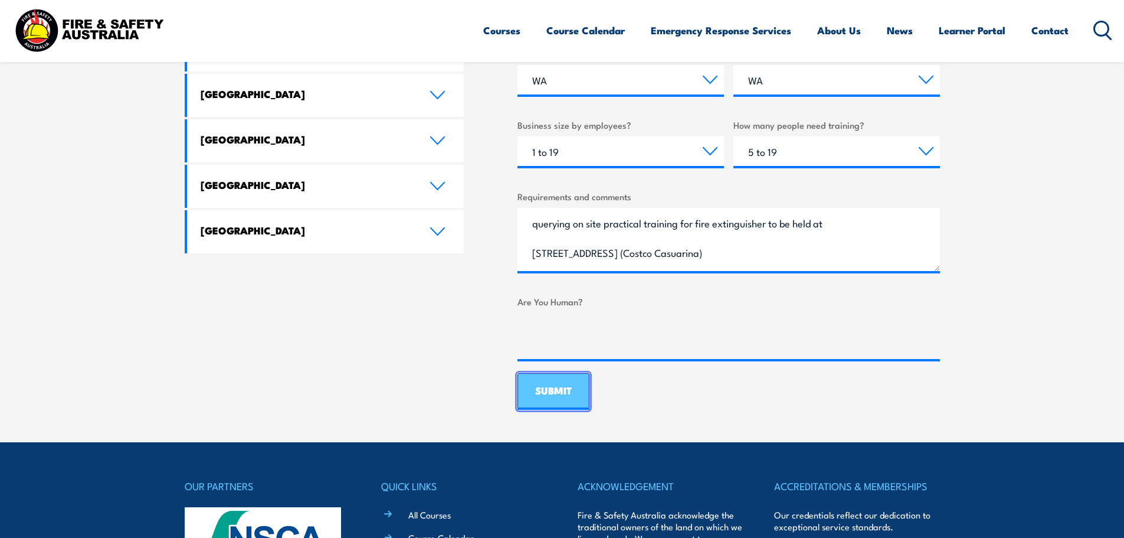
click at [556, 386] on input "SUBMIT" at bounding box center [553, 391] width 72 height 37
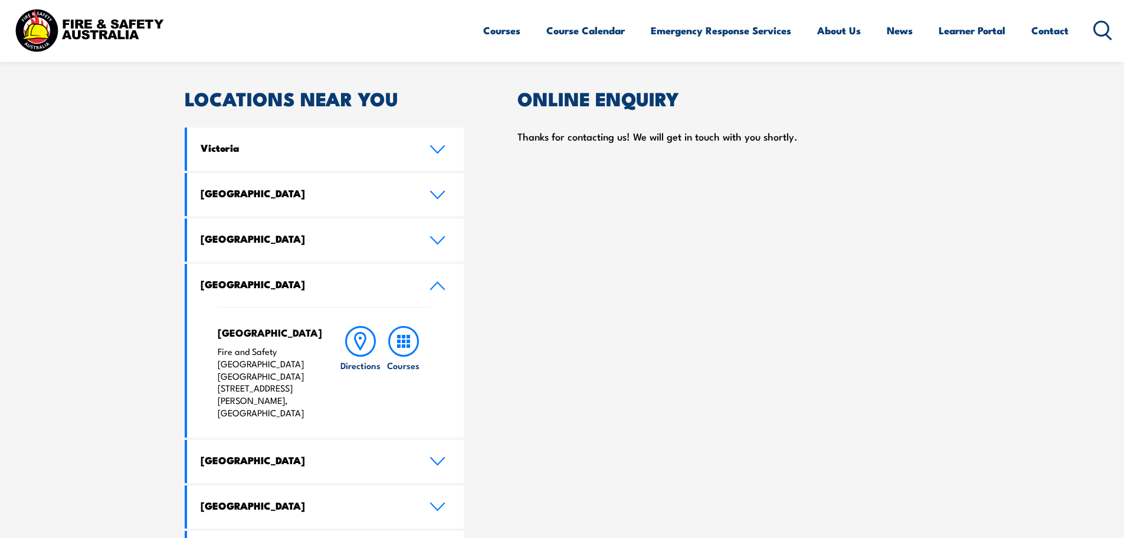
scroll to position [335, 0]
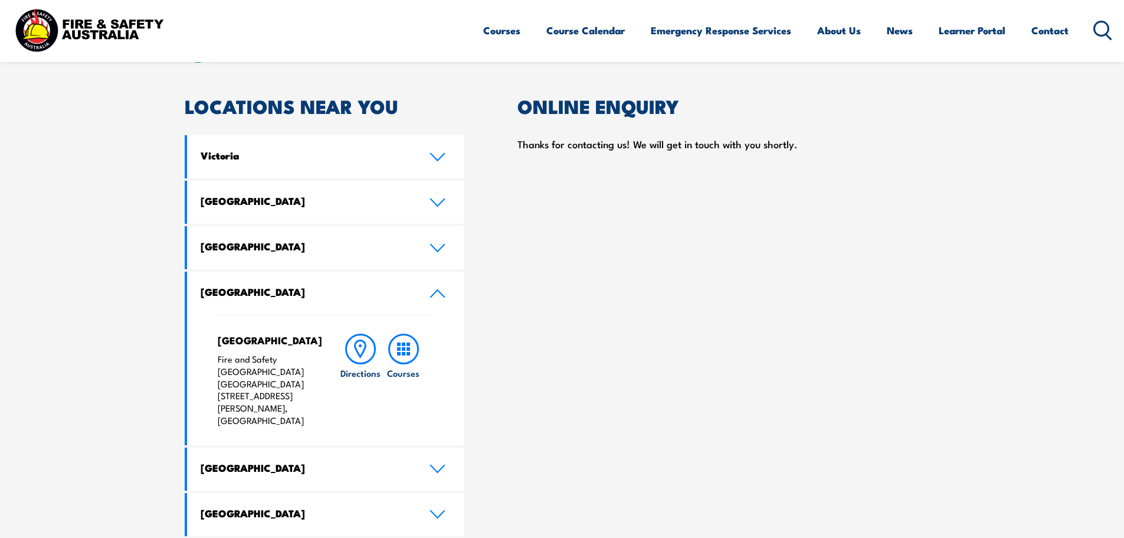
drag, startPoint x: 802, startPoint y: 297, endPoint x: 817, endPoint y: 310, distance: 19.3
click at [802, 297] on div "ONLINE ENQUIRY Thanks for contacting us! We will get in touch with you shortly." at bounding box center [728, 361] width 422 height 529
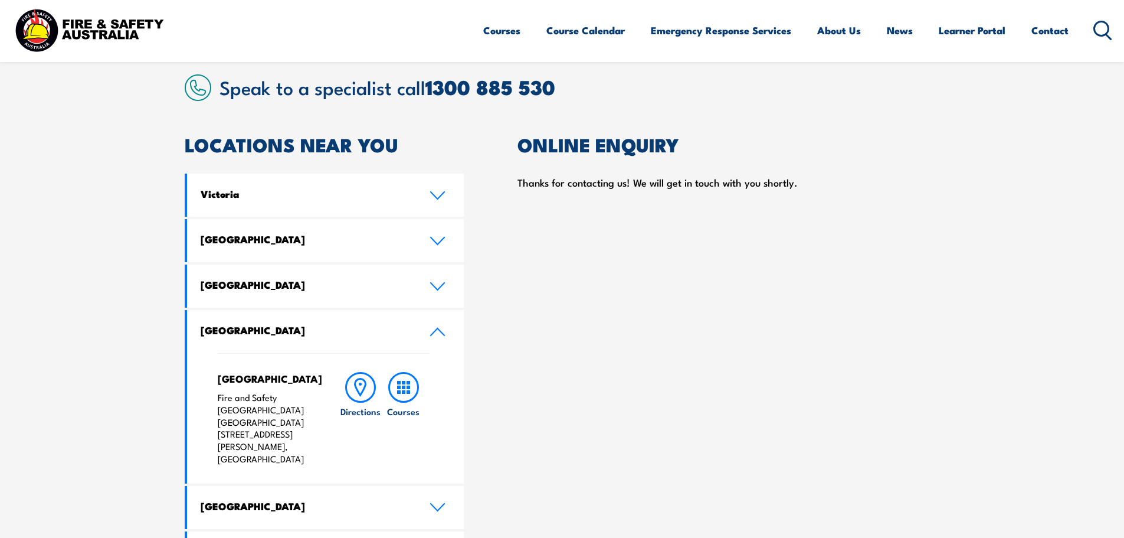
scroll to position [293, 0]
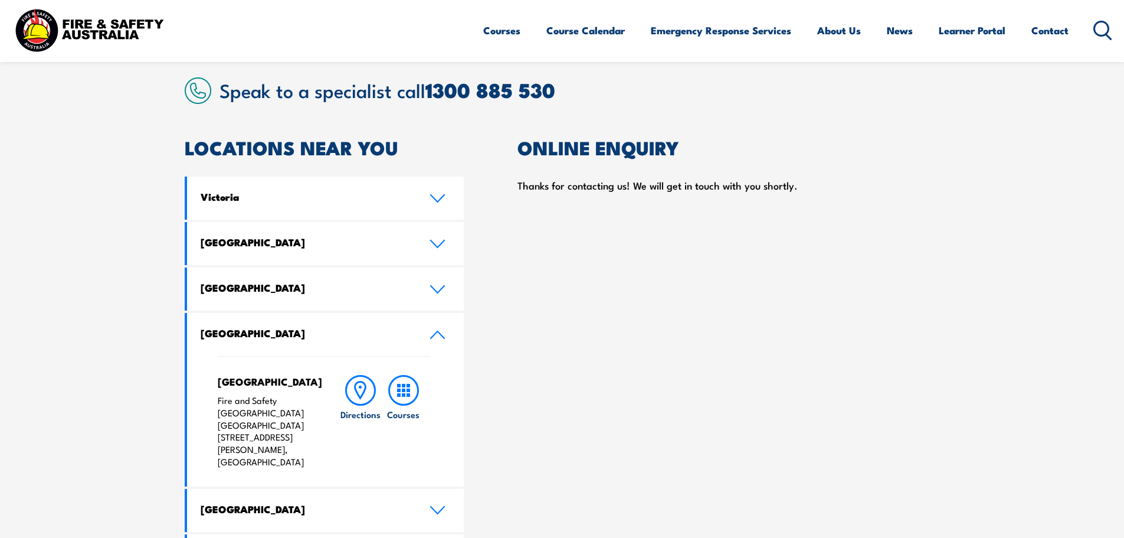
click at [849, 322] on div "ONLINE ENQUIRY Thanks for contacting us! We will get in touch with you shortly." at bounding box center [728, 403] width 422 height 529
